Goal: Find specific page/section: Find specific page/section

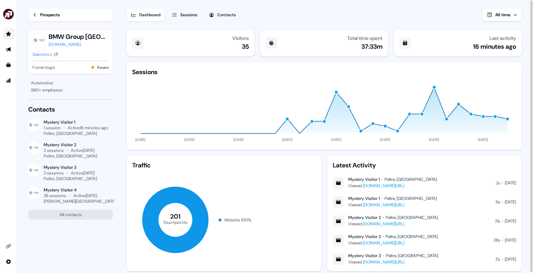
click at [7, 33] on icon "Go to prospects" at bounding box center [8, 33] width 5 height 5
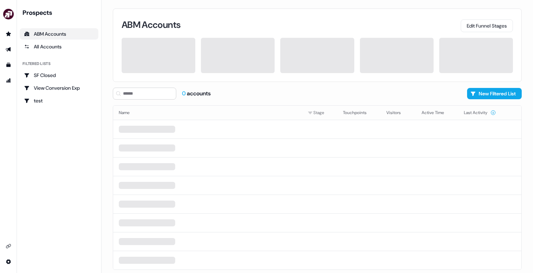
click at [48, 39] on link "ABM Accounts" at bounding box center [59, 33] width 79 height 11
click at [48, 44] on div "All Accounts" at bounding box center [59, 46] width 70 height 7
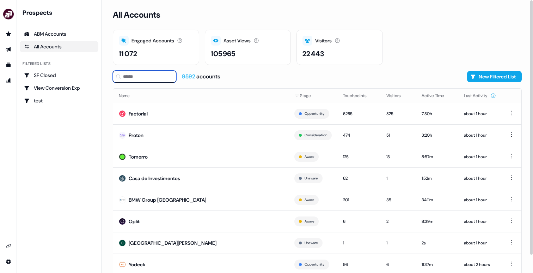
click at [143, 79] on input at bounding box center [144, 77] width 63 height 12
click at [159, 81] on input at bounding box center [144, 77] width 63 height 12
type input "*"
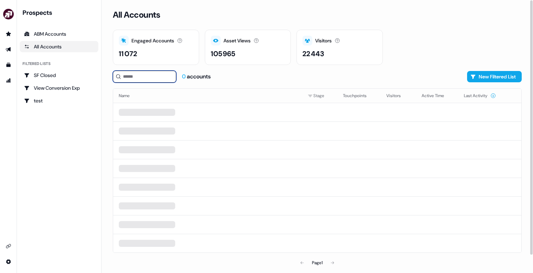
type input "*"
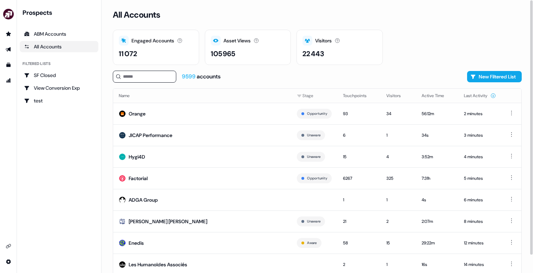
click at [70, 49] on div "All Accounts" at bounding box center [59, 46] width 70 height 7
click at [167, 114] on td "Orange" at bounding box center [202, 114] width 178 height 22
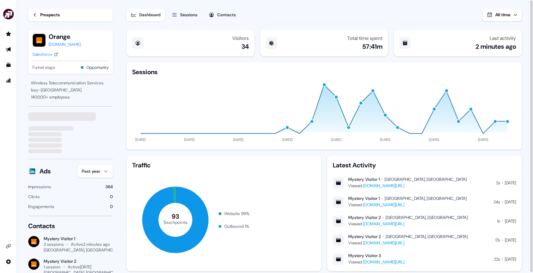
click at [85, 17] on link "Prospects" at bounding box center [70, 14] width 85 height 13
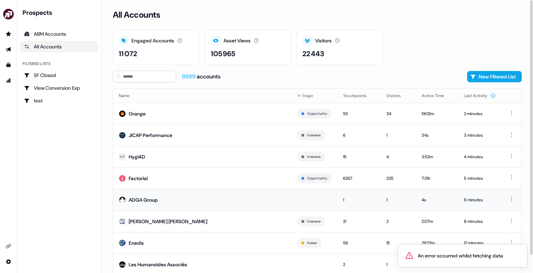
scroll to position [19, 0]
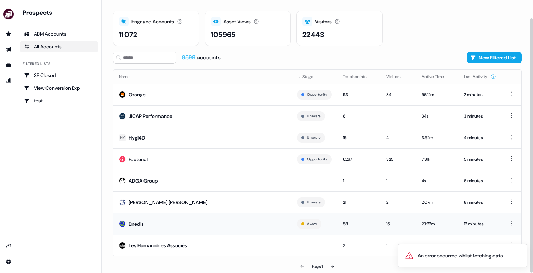
click at [218, 230] on td "Enedis" at bounding box center [202, 224] width 178 height 22
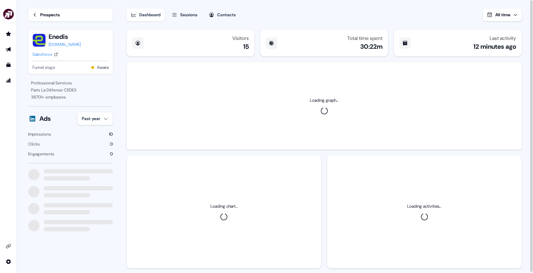
click at [76, 13] on link "Prospects" at bounding box center [70, 14] width 85 height 13
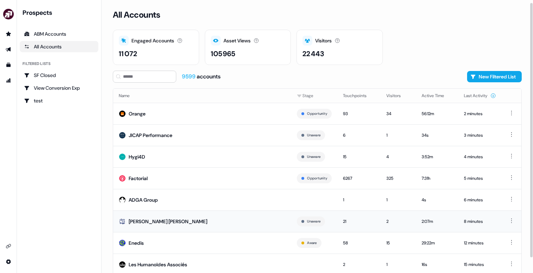
scroll to position [19, 0]
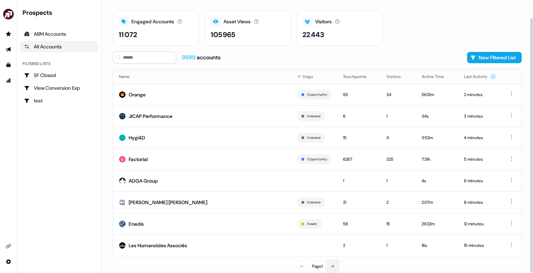
click at [335, 269] on button at bounding box center [332, 266] width 14 height 14
